Goal: Transaction & Acquisition: Download file/media

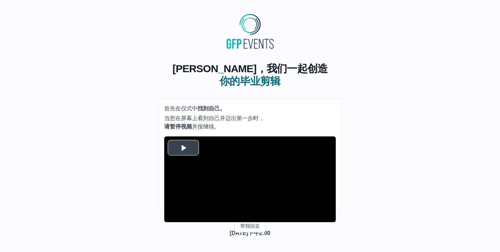
click at [183, 148] on span "视频播放器" at bounding box center [183, 148] width 0 height 0
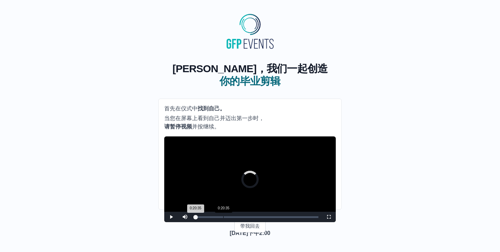
click at [223, 218] on div "0:20:35" at bounding box center [223, 217] width 0 height 2
click at [233, 218] on div "0:27:33" at bounding box center [233, 217] width 0 height 2
click at [244, 218] on div "0:36:02" at bounding box center [244, 217] width 0 height 2
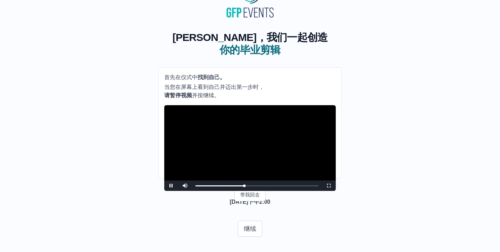
scroll to position [42, 0]
click at [248, 186] on div "0:38:37" at bounding box center [248, 186] width 0 height 2
click at [246, 186] on div "0:37:04 进度 ：0%" at bounding box center [222, 186] width 52 height 2
click at [246, 187] on div "0:38:52 进度 ：0%" at bounding box center [221, 186] width 51 height 2
click at [247, 187] on div "0:38:53 进度 ：0%" at bounding box center [222, 186] width 52 height 2
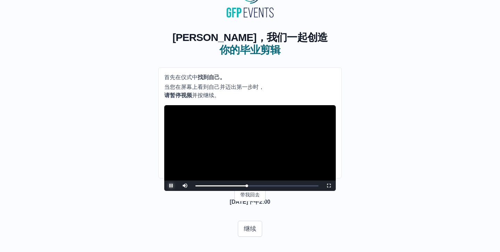
click at [171, 186] on span "视频播放器" at bounding box center [171, 186] width 0 height 0
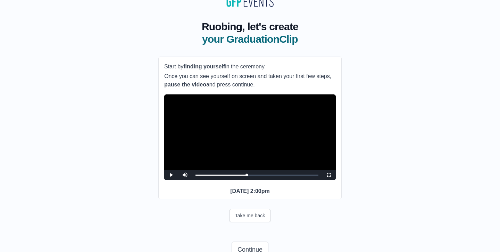
click at [263, 196] on p "Monday 22nd September 2025 2:00pm" at bounding box center [250, 191] width 172 height 8
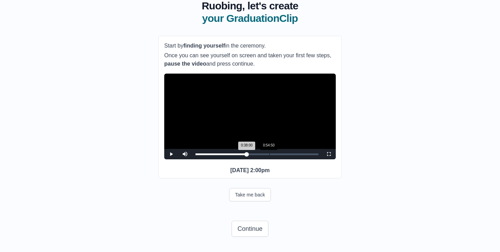
scroll to position [76, 0]
click at [242, 231] on button "Continue" at bounding box center [250, 229] width 37 height 16
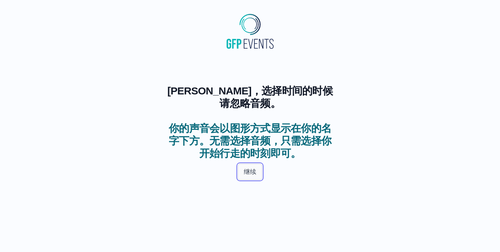
click at [250, 164] on button "继续" at bounding box center [250, 172] width 24 height 16
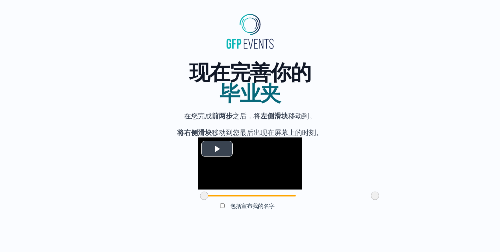
scroll to position [34, 0]
click at [217, 149] on span "视频播放器" at bounding box center [217, 149] width 0 height 0
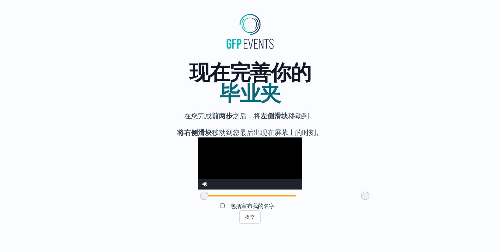
drag, startPoint x: 336, startPoint y: 215, endPoint x: 326, endPoint y: 214, distance: 9.4
click at [361, 200] on span at bounding box center [365, 196] width 8 height 8
click at [228, 142] on video "视频播放器" at bounding box center [250, 164] width 104 height 52
drag, startPoint x: 327, startPoint y: 212, endPoint x: 321, endPoint y: 213, distance: 5.6
click at [356, 200] on span at bounding box center [360, 196] width 8 height 8
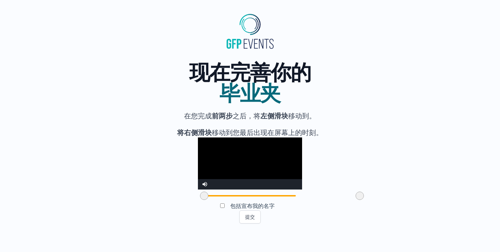
click at [265, 181] on video "视频播放器" at bounding box center [250, 164] width 104 height 52
click at [200, 200] on span at bounding box center [204, 196] width 8 height 8
click at [198, 173] on video "视频播放器" at bounding box center [250, 164] width 104 height 52
click at [355, 200] on span at bounding box center [359, 196] width 8 height 8
drag, startPoint x: 321, startPoint y: 214, endPoint x: 329, endPoint y: 214, distance: 7.3
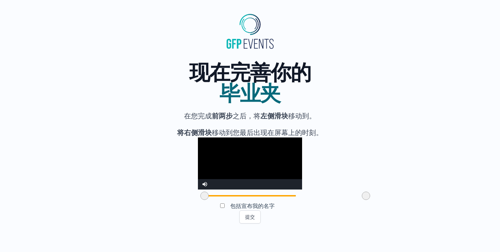
click at [362, 200] on span at bounding box center [366, 196] width 8 height 8
click at [251, 220] on font "提交" at bounding box center [250, 217] width 10 height 6
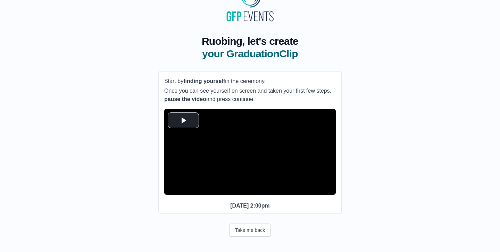
scroll to position [40, 0]
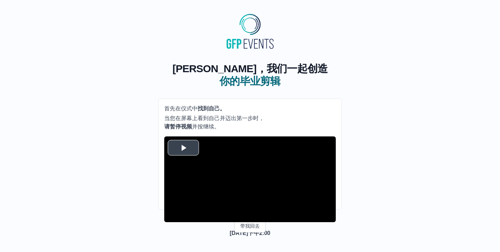
click at [183, 148] on span "视频播放器" at bounding box center [183, 148] width 0 height 0
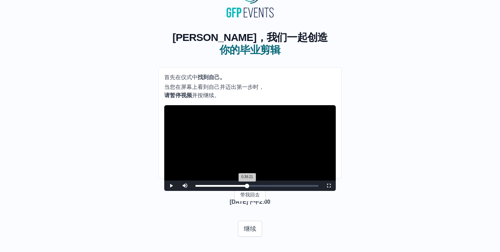
click at [247, 187] on div "0:38:21 进度 ：0%" at bounding box center [222, 186] width 52 height 2
click at [245, 187] on div "0:36:49 进度 ：0%" at bounding box center [222, 186] width 52 height 2
click at [245, 187] on div "0:36:52 进度 ：0%" at bounding box center [221, 186] width 50 height 2
click at [245, 187] on div "0:36:49 进度 ：0%" at bounding box center [222, 186] width 52 height 2
click at [245, 187] on div "0:36:49 进度 ：0%" at bounding box center [221, 186] width 50 height 2
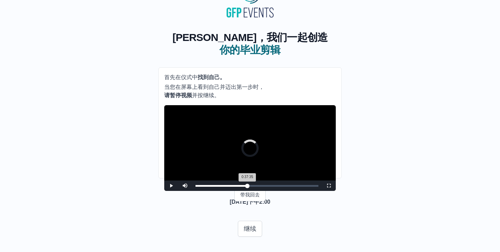
click at [246, 187] on div "0:37:35 进度 ：0%" at bounding box center [222, 186] width 52 height 2
click at [248, 132] on video "视频播放器" at bounding box center [250, 148] width 172 height 86
click at [255, 226] on font "继续" at bounding box center [250, 229] width 13 height 7
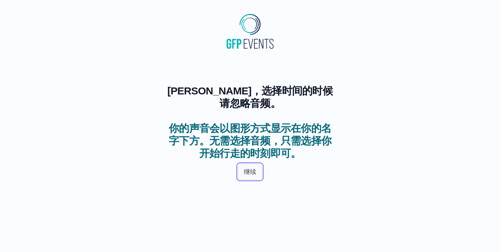
click at [255, 167] on font "继续" at bounding box center [250, 172] width 13 height 10
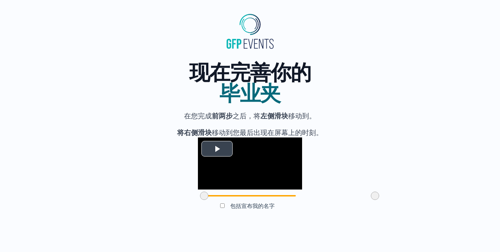
scroll to position [34, 0]
click at [217, 149] on span "视频播放器" at bounding box center [217, 149] width 0 height 0
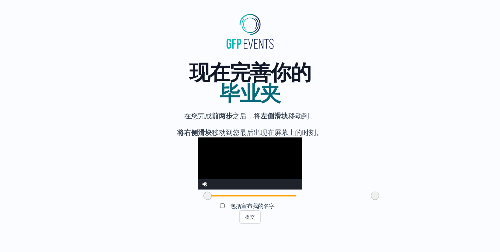
drag, startPoint x: 167, startPoint y: 214, endPoint x: 171, endPoint y: 214, distance: 3.5
click at [204, 200] on span at bounding box center [208, 196] width 8 height 8
drag, startPoint x: 168, startPoint y: 214, endPoint x: 214, endPoint y: 223, distance: 47.1
click at [214, 223] on div "现在完善你的 毕业夹 在您完成 前两步 之后，将 左侧滑块 移动到。 将右侧滑块 移动 到您最后出现在屏幕上的时刻。 视频播放器正在加载。 播放视频 沉默的 …" at bounding box center [249, 137] width 183 height 172
click at [246, 176] on video "视频播放器" at bounding box center [250, 164] width 104 height 52
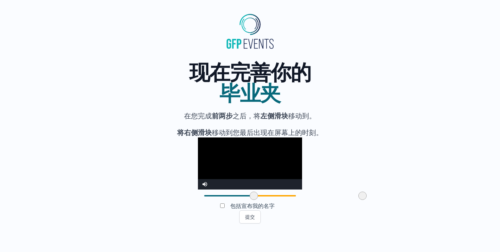
drag, startPoint x: 334, startPoint y: 215, endPoint x: 321, endPoint y: 216, distance: 12.6
click at [359, 200] on span at bounding box center [363, 196] width 8 height 8
drag, startPoint x: 321, startPoint y: 216, endPoint x: 328, endPoint y: 219, distance: 7.5
click at [363, 202] on div at bounding box center [369, 196] width 13 height 13
click at [256, 224] on button "提交" at bounding box center [250, 217] width 22 height 13
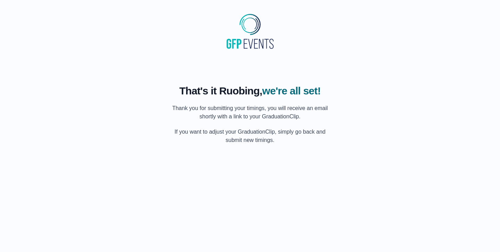
scroll to position [0, 0]
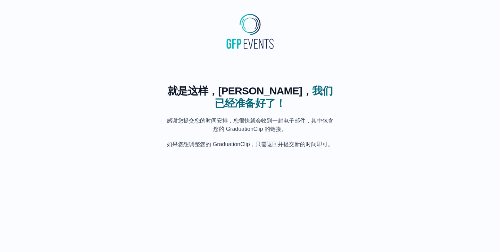
click at [234, 107] on h1 "就是这样，若冰， 我们已经准备好了！" at bounding box center [250, 97] width 167 height 25
click at [227, 142] on font "如果您想调整您的 GraduationClip，只需返回并提交新的时间即可。" at bounding box center [250, 144] width 166 height 6
click at [230, 154] on body "就是这样，若冰， 我们已经准备好了！ 感谢您提交您的时间安排，您很快就会收到一封电子邮件，其中包含您的 GraduationClip 的链接。 如果您想调整您…" at bounding box center [250, 80] width 489 height 149
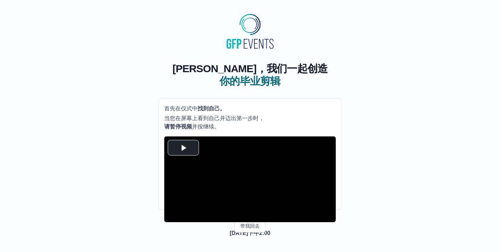
scroll to position [0, 0]
click at [347, 79] on div "若冰，我们一起创造 你的毕业剪辑 首先 在仪式中 找到自己。 当您在屏幕上看到自己并迈出第一步时， 请暂停视频 并按继续。 视频播放器正在加载。 播放视频 玩…" at bounding box center [250, 144] width 478 height 186
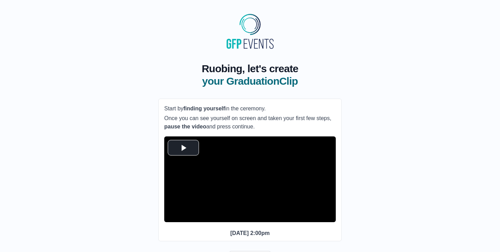
scroll to position [40, 0]
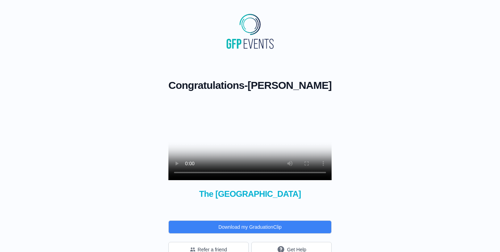
scroll to position [28, 0]
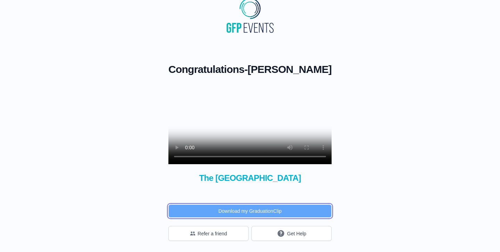
click at [281, 212] on button "Download my GraduationClip" at bounding box center [250, 211] width 163 height 13
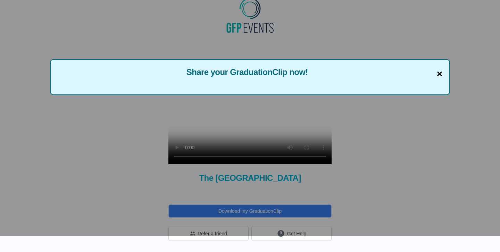
click at [442, 67] on span "×" at bounding box center [440, 74] width 6 height 15
